Goal: Check status: Check status

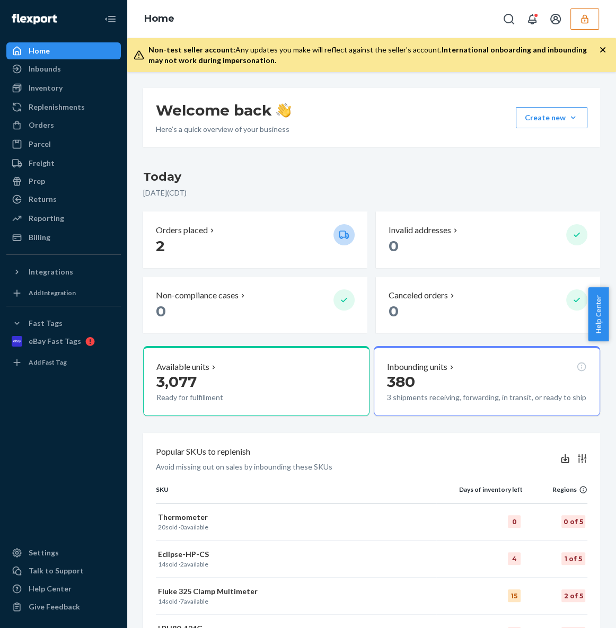
click at [578, 26] on button "button" at bounding box center [584, 18] width 29 height 21
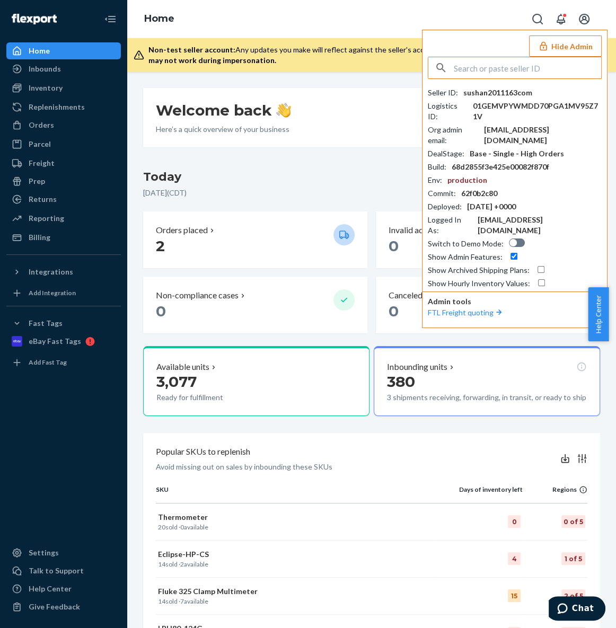
click at [518, 68] on input "text" at bounding box center [527, 67] width 147 height 21
type input "V"
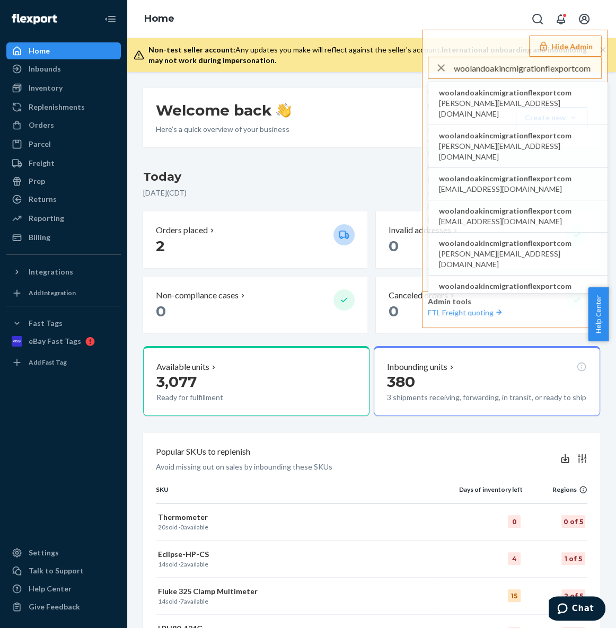
type input "woolandoakincmigrationflexportcom"
click at [490, 96] on span "woolandoakincmigrationflexportcom" at bounding box center [518, 92] width 158 height 11
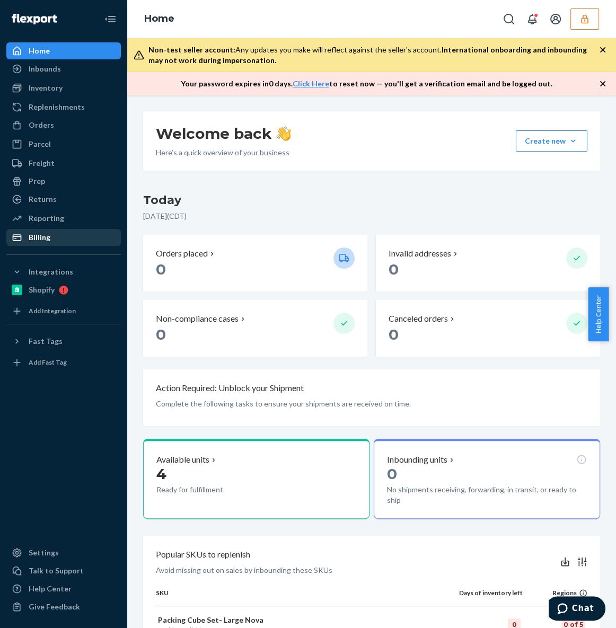
click at [62, 237] on div "Billing" at bounding box center [63, 237] width 112 height 15
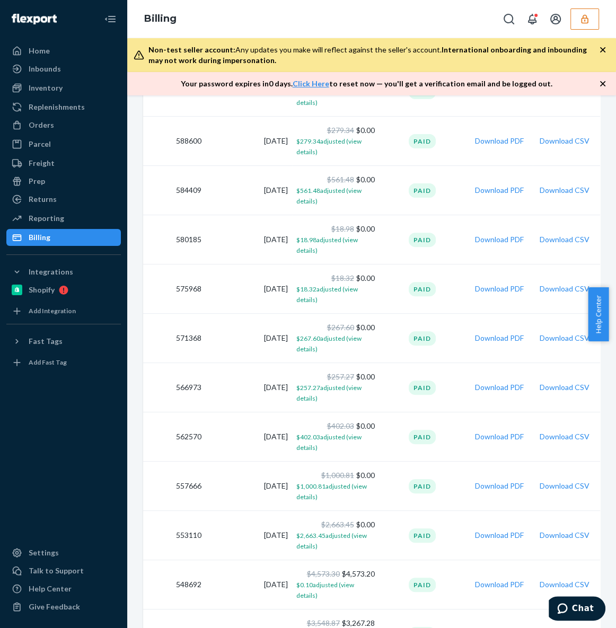
scroll to position [385, 0]
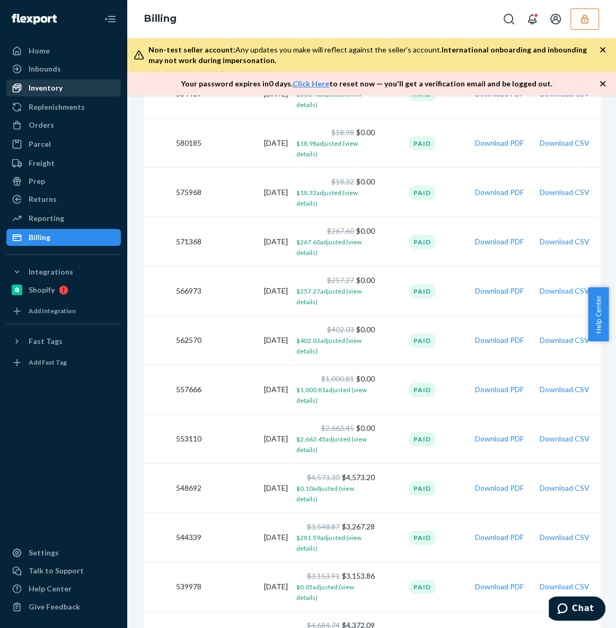
click at [50, 88] on div "Inventory" at bounding box center [46, 88] width 34 height 11
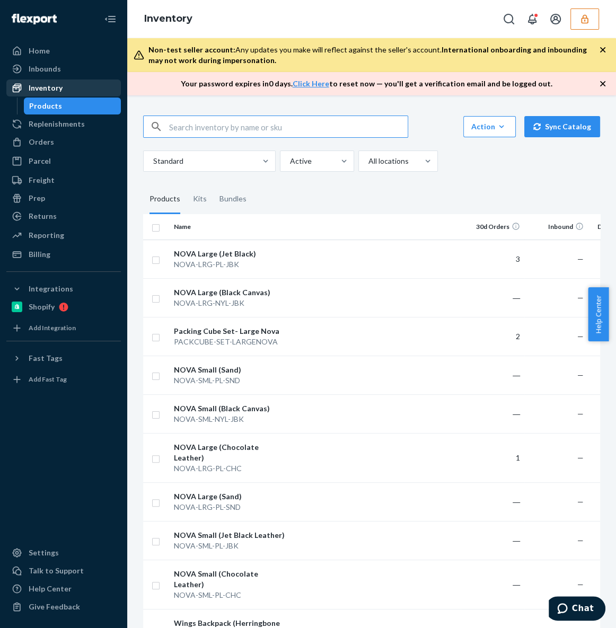
click at [69, 85] on div "Inventory" at bounding box center [63, 88] width 112 height 15
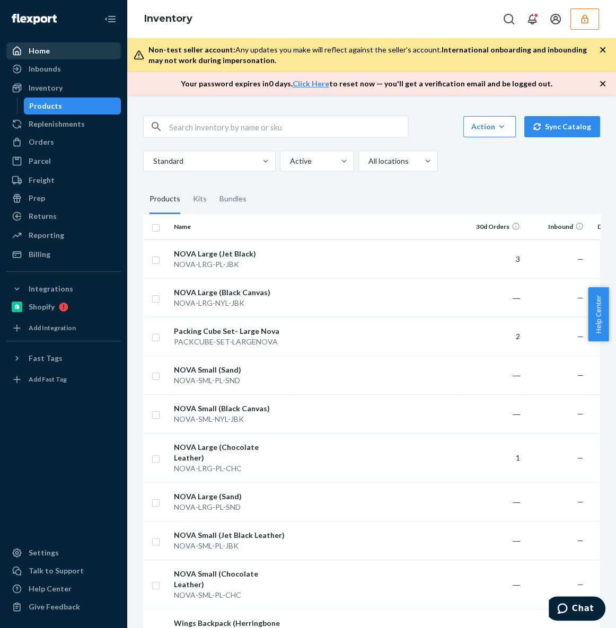
click at [65, 43] on div "Home" at bounding box center [63, 50] width 112 height 15
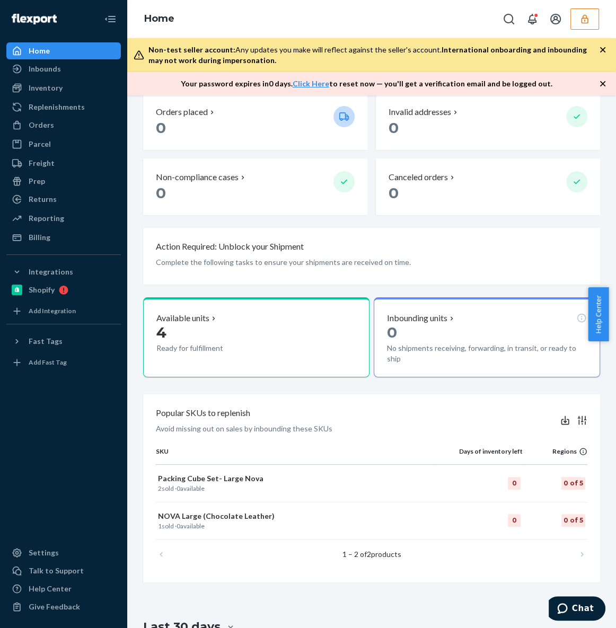
scroll to position [144, 0]
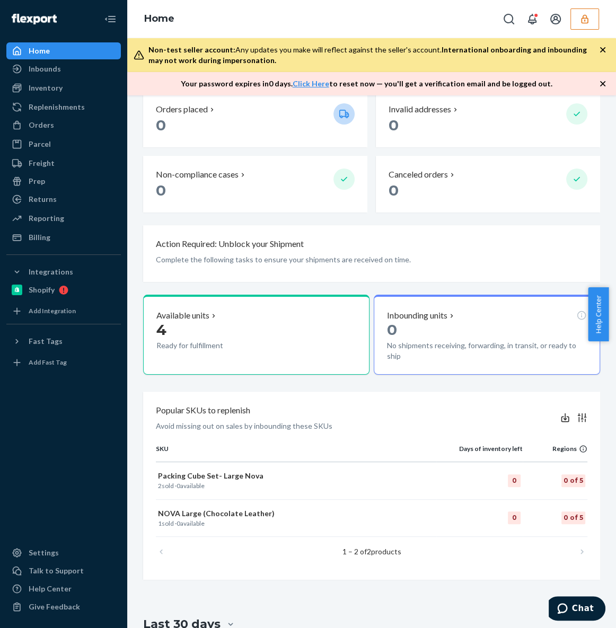
click at [585, 22] on icon "button" at bounding box center [584, 18] width 7 height 9
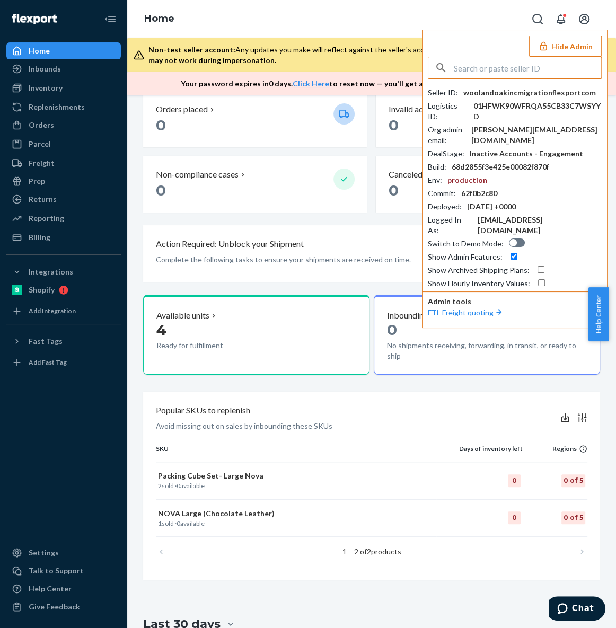
click at [505, 68] on input "text" at bounding box center [527, 67] width 147 height 21
click at [512, 71] on input "OFRCAR-1737" at bounding box center [527, 67] width 147 height 21
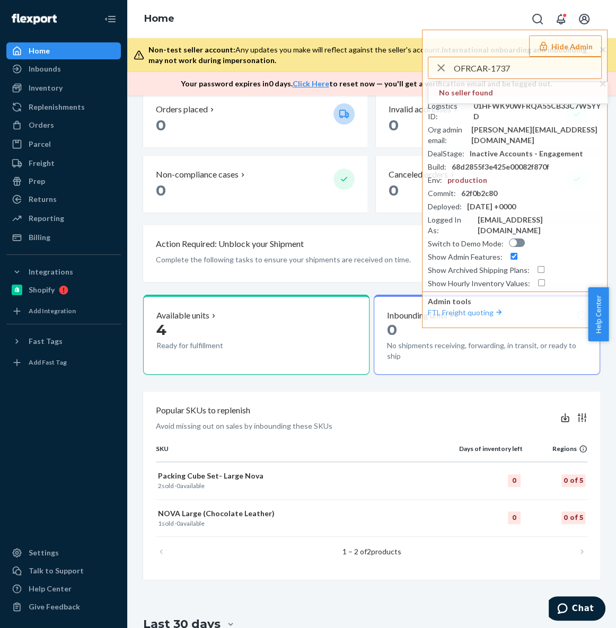
drag, startPoint x: 461, startPoint y: 56, endPoint x: 408, endPoint y: 52, distance: 52.6
click at [431, 55] on div "Hide Admin OFRCAR-1737 No seller found Seller ID : woolandoakincmigrationflexpo…" at bounding box center [515, 179] width 186 height 298
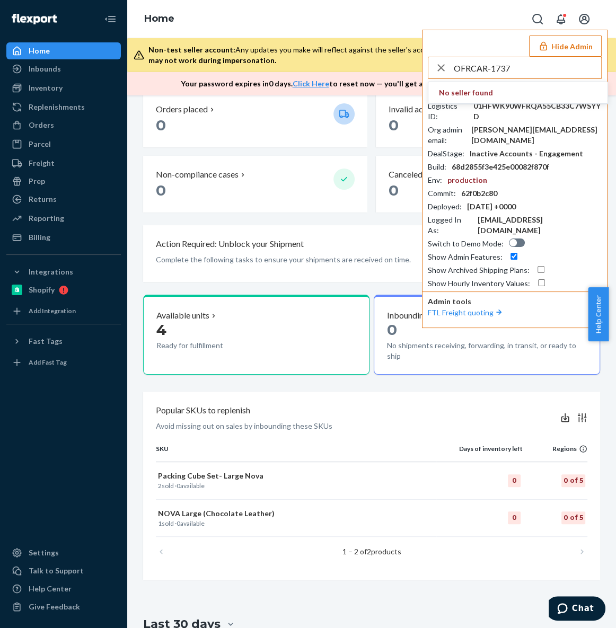
paste input "kfrodcraftsgmailcom"
type input "kfrodcraftsgmailcom"
click at [468, 45] on div "Hide Admin kfrodcraftsgmailcom No seller found Seller ID : woolandoakincmigrati…" at bounding box center [515, 179] width 186 height 298
click at [487, 98] on span "kfrodcrafts@gmail.com" at bounding box center [500, 103] width 123 height 11
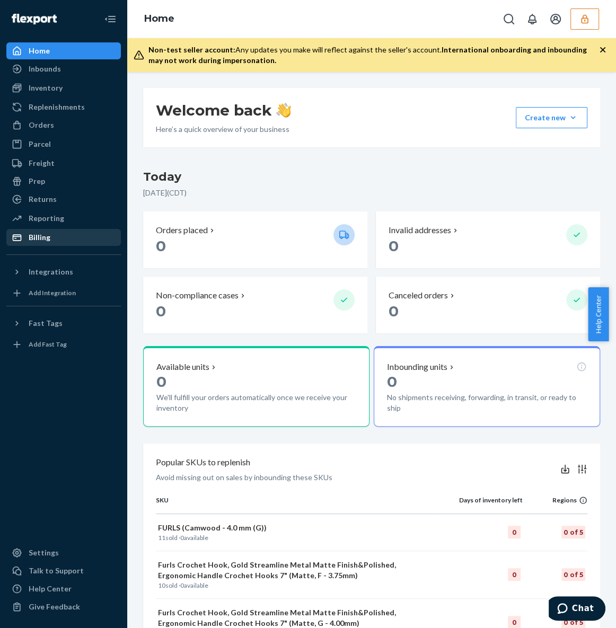
click at [37, 236] on div "Billing" at bounding box center [40, 237] width 22 height 11
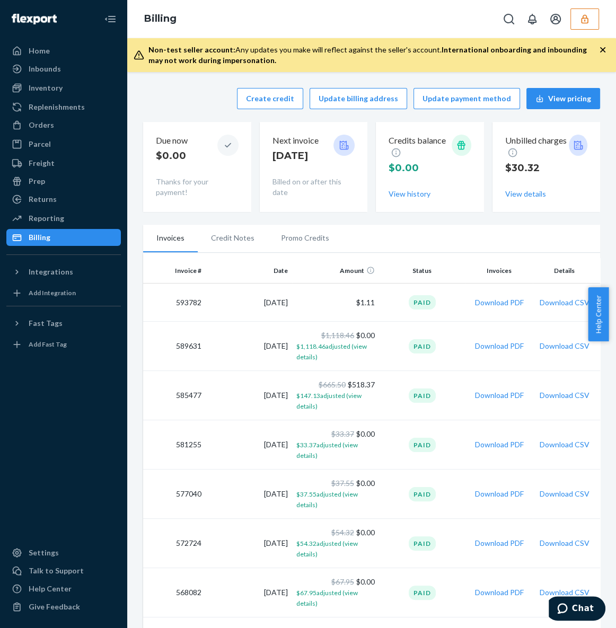
click at [297, 239] on li "Promo Credits" at bounding box center [305, 238] width 75 height 27
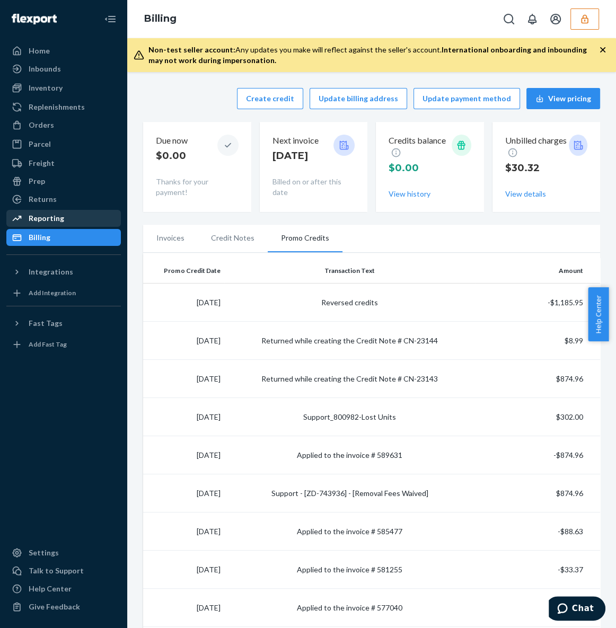
click at [69, 224] on div "Reporting" at bounding box center [63, 218] width 112 height 15
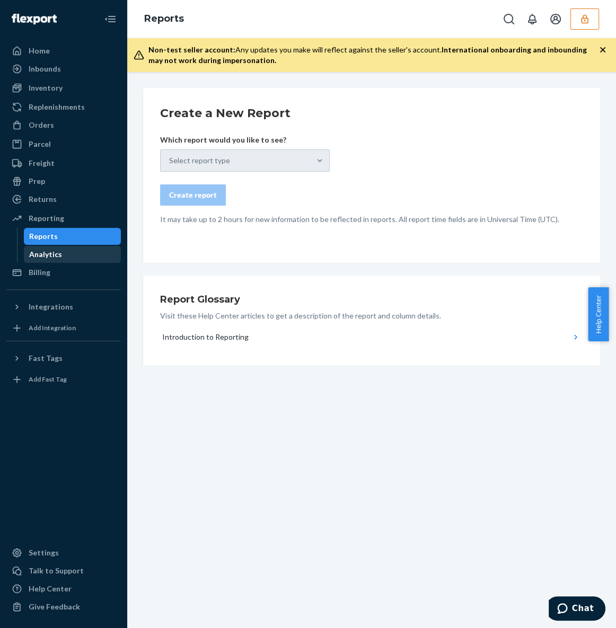
click at [62, 255] on div "Analytics" at bounding box center [72, 254] width 95 height 15
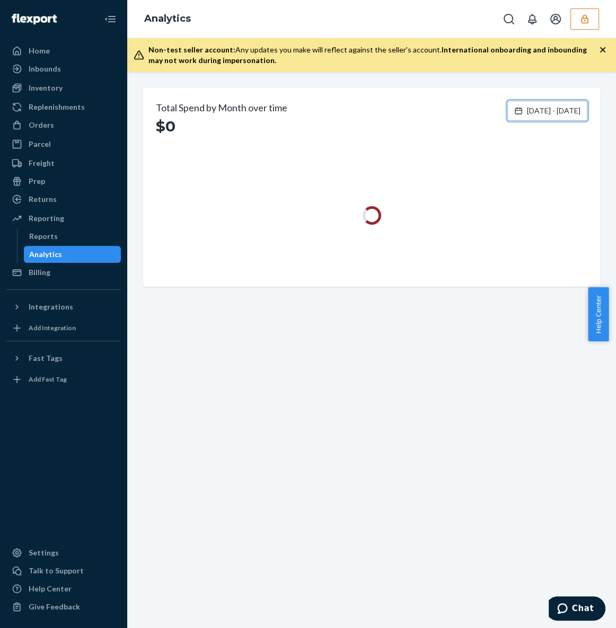
click at [528, 116] on button "Jun 25, 2025 - Sep 23, 2025" at bounding box center [547, 111] width 80 height 20
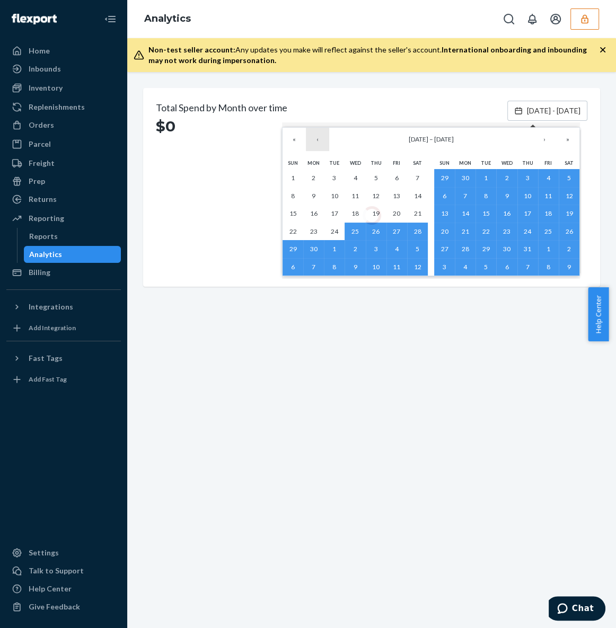
click at [322, 138] on button "‹" at bounding box center [317, 139] width 23 height 23
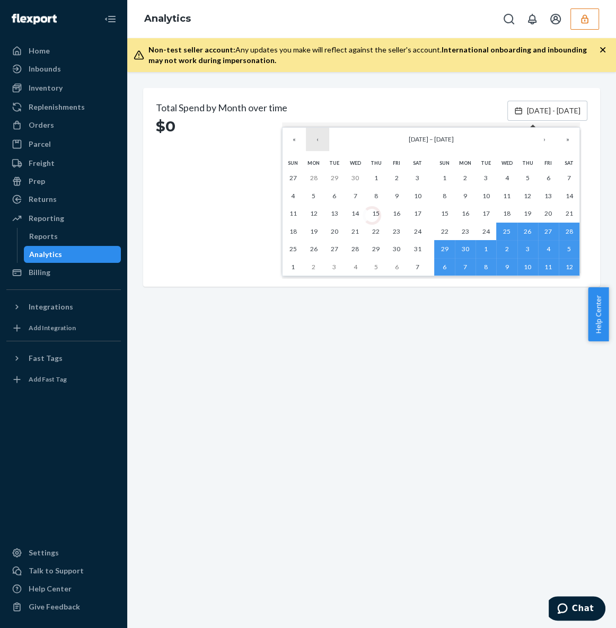
click at [322, 138] on button "‹" at bounding box center [317, 139] width 23 height 23
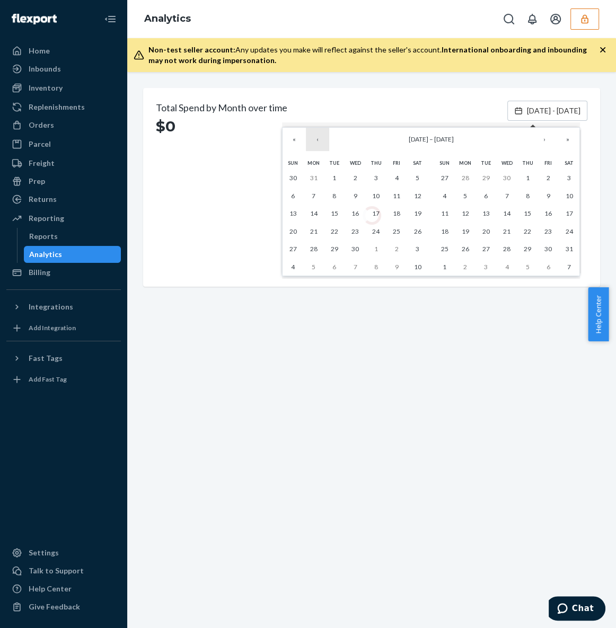
click at [326, 146] on button "‹" at bounding box center [317, 139] width 23 height 23
click at [417, 177] on abbr "1" at bounding box center [418, 178] width 4 height 8
click at [544, 143] on button "›" at bounding box center [544, 139] width 23 height 23
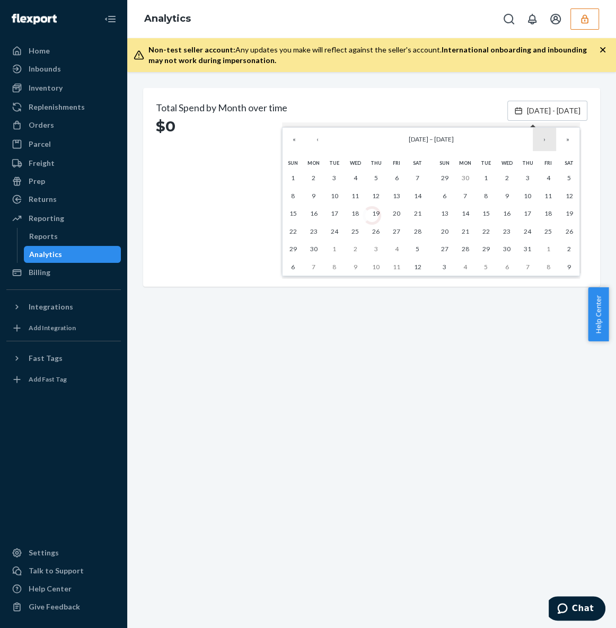
click at [544, 143] on button "›" at bounding box center [544, 139] width 23 height 23
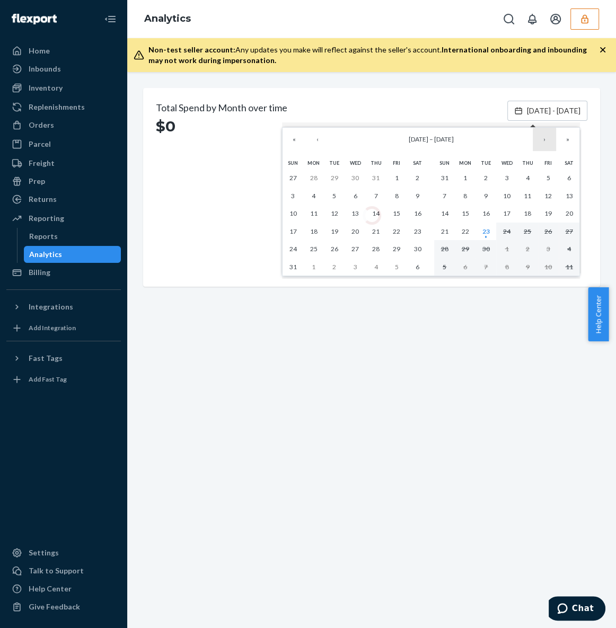
click at [544, 143] on button "›" at bounding box center [544, 139] width 23 height 23
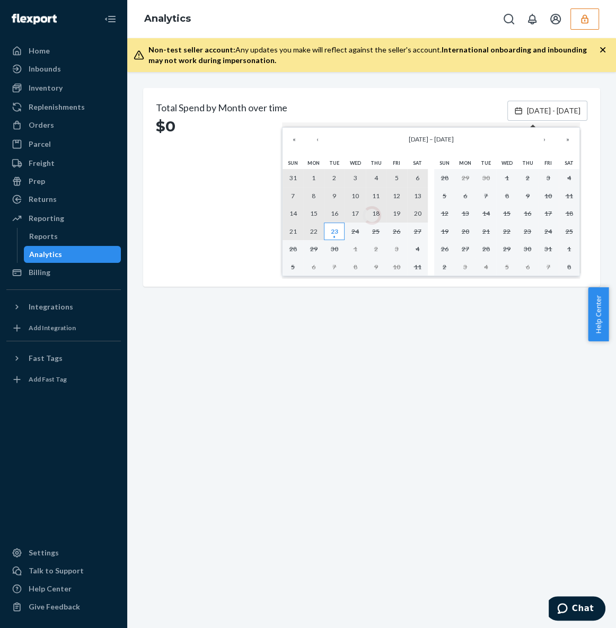
click at [331, 234] on abbr "23" at bounding box center [334, 231] width 7 height 8
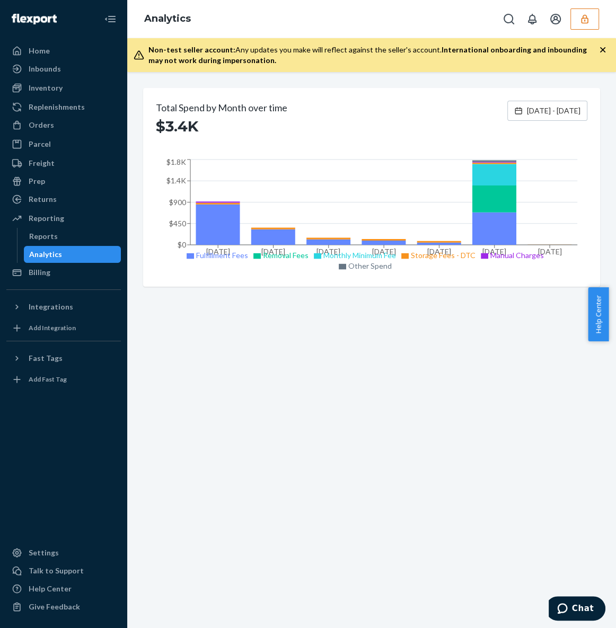
drag, startPoint x: 496, startPoint y: 486, endPoint x: 510, endPoint y: 487, distance: 14.3
click at [496, 486] on div "Total Spend by Month over time $3.4K Mar 1, 2025 - Sep 23, 2025 Mar 2025 Apr 20…" at bounding box center [371, 350] width 489 height 556
